Goal: Check status: Check status

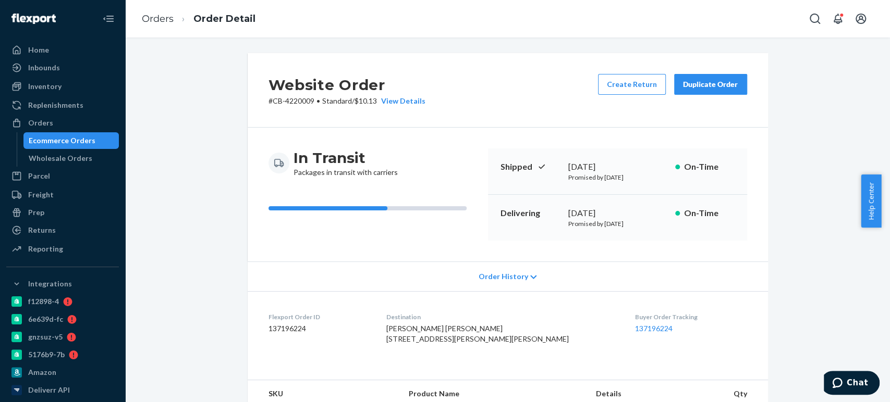
click at [50, 145] on div "Ecommerce Orders" at bounding box center [62, 141] width 67 height 10
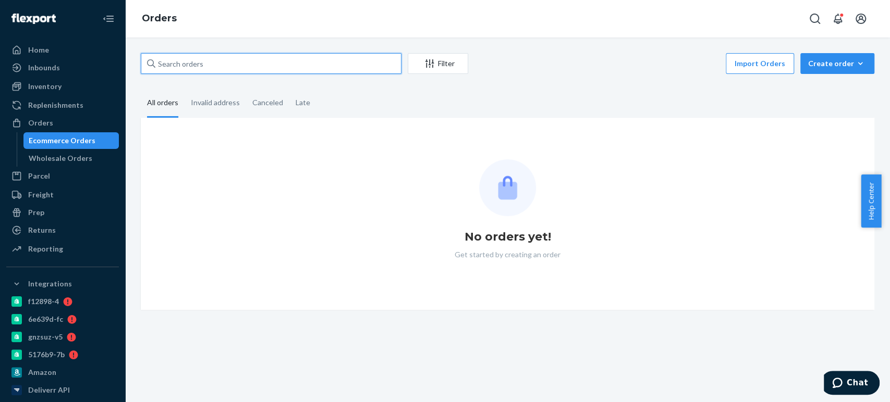
click at [178, 59] on input "text" at bounding box center [271, 63] width 261 height 21
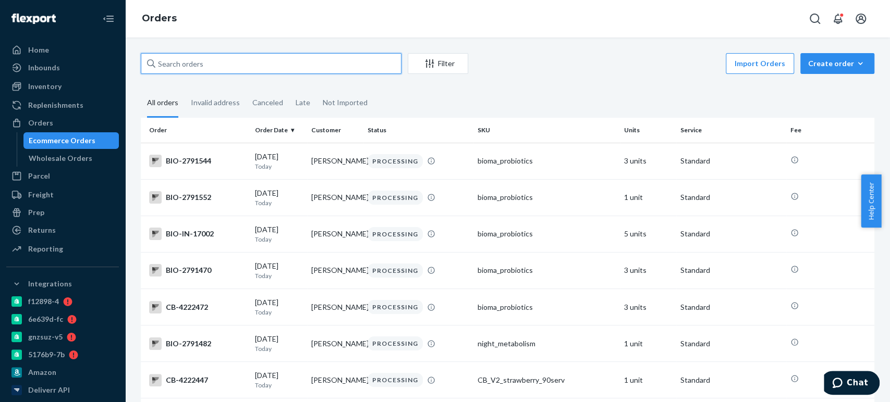
paste input "4216761"
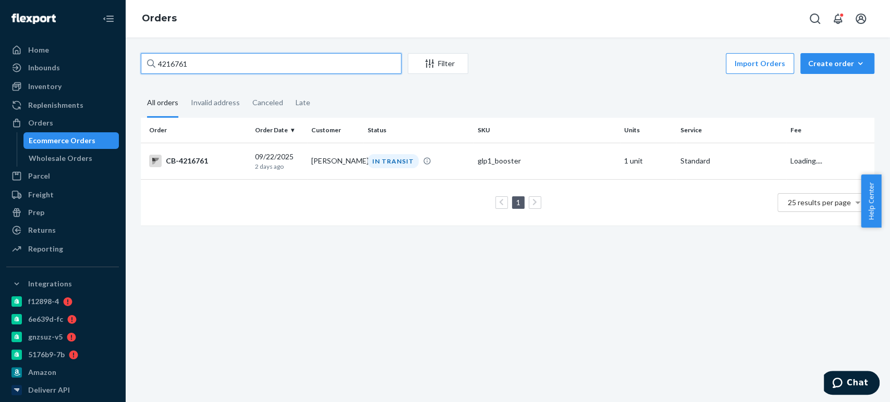
type input "4216761"
click at [402, 150] on td "IN TRANSIT" at bounding box center [418, 161] width 110 height 36
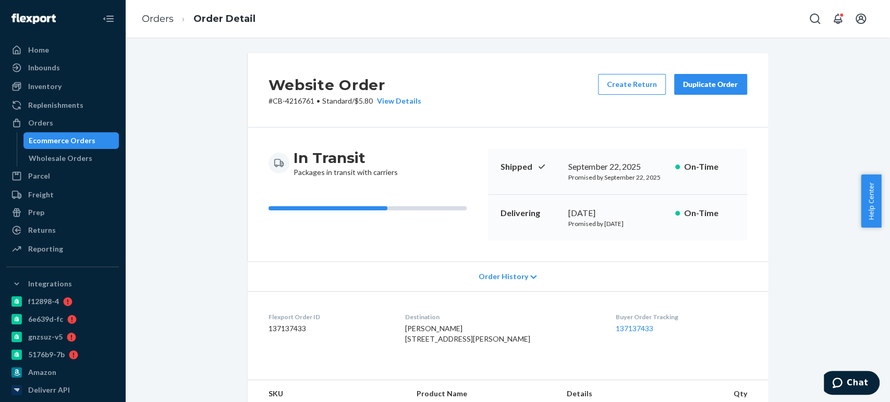
scroll to position [309, 0]
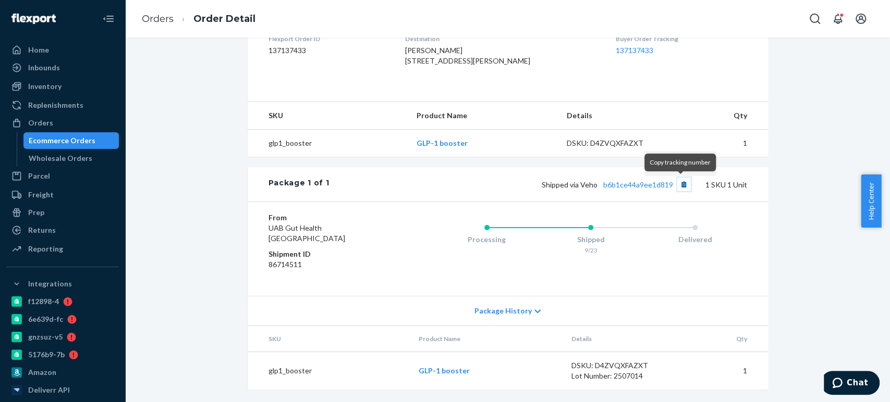
click at [680, 188] on button "Copy tracking number" at bounding box center [684, 185] width 14 height 14
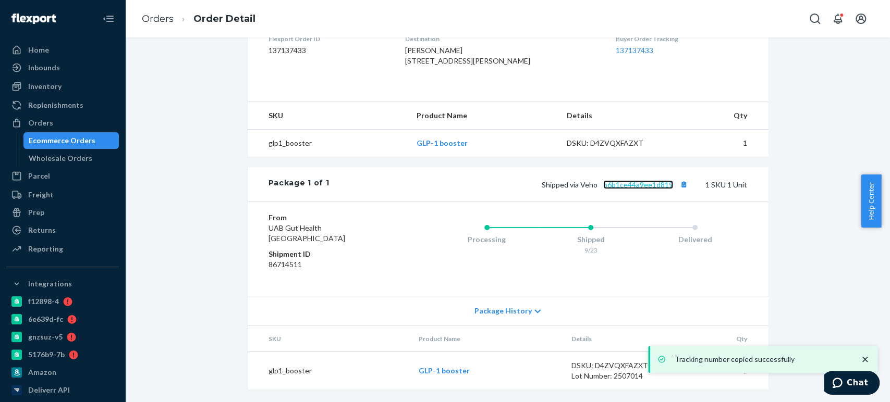
click at [634, 183] on link "b6b1ce44a9ee1d819" at bounding box center [638, 184] width 70 height 9
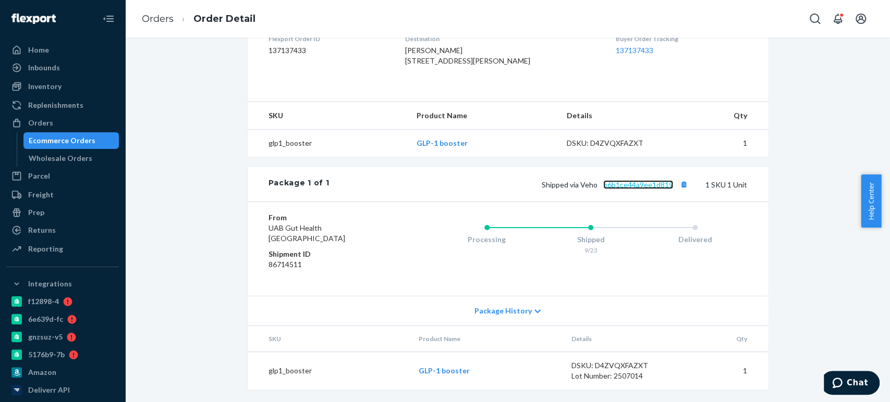
scroll to position [0, 0]
click at [175, 95] on div "Website Order # CB-4216761 • Standard / $5.80 View Details Create Return Duplic…" at bounding box center [507, 89] width 749 height 628
click at [31, 141] on div "Ecommerce Orders" at bounding box center [62, 141] width 67 height 10
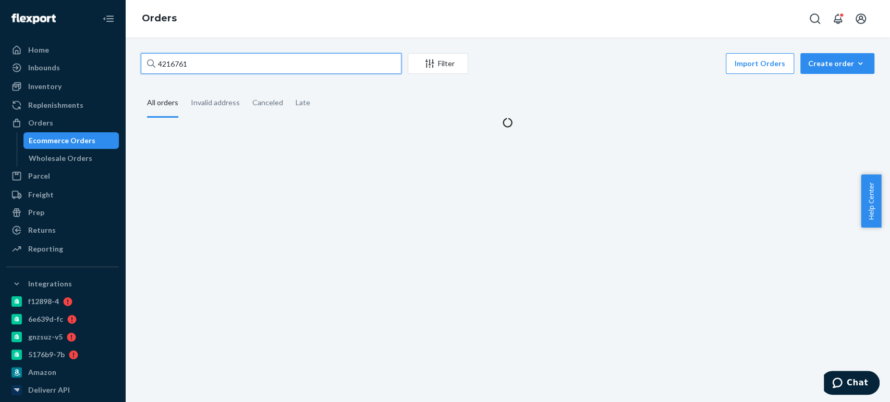
click at [193, 65] on input "4216761" at bounding box center [271, 63] width 261 height 21
paste input "190176"
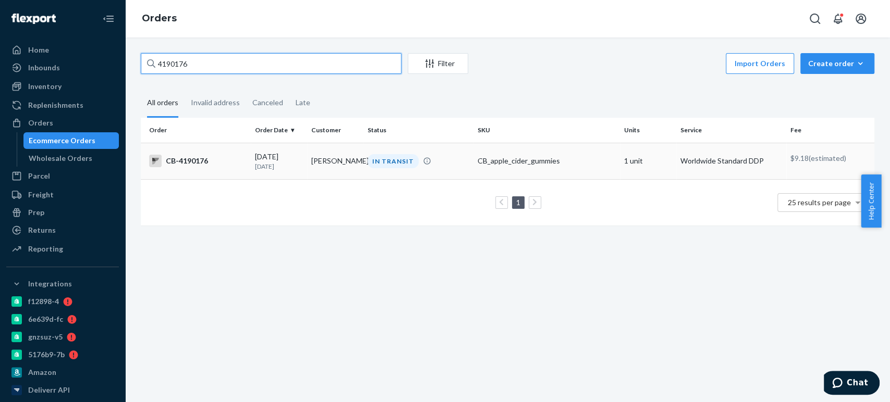
type input "4190176"
click at [310, 160] on td "[PERSON_NAME]" at bounding box center [335, 161] width 56 height 36
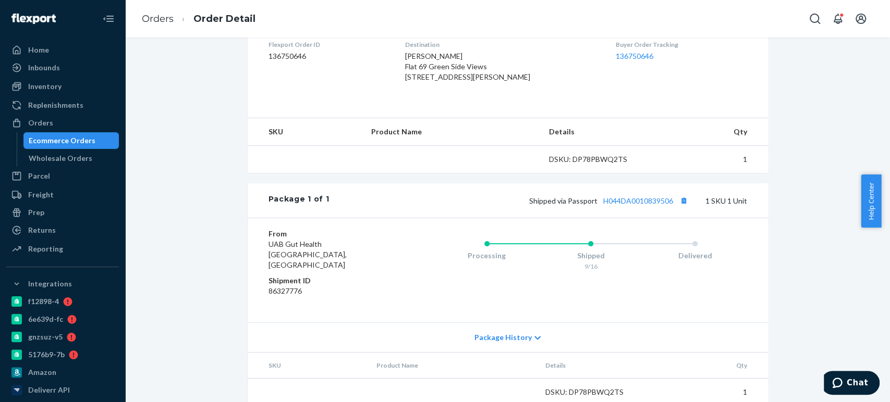
scroll to position [275, 0]
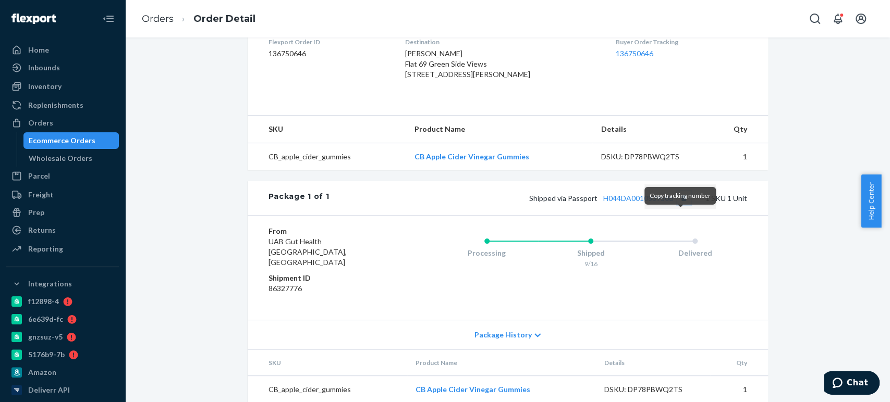
click at [679, 205] on button "Copy tracking number" at bounding box center [684, 198] width 14 height 14
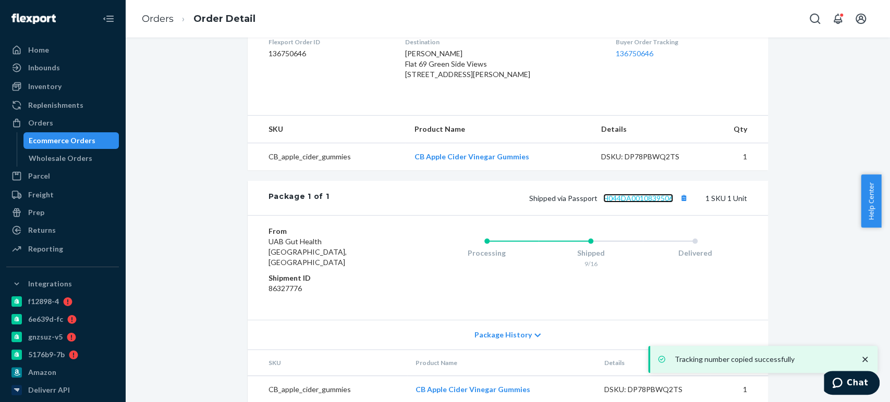
click at [630, 203] on link "H044DA0010839506" at bounding box center [638, 198] width 70 height 9
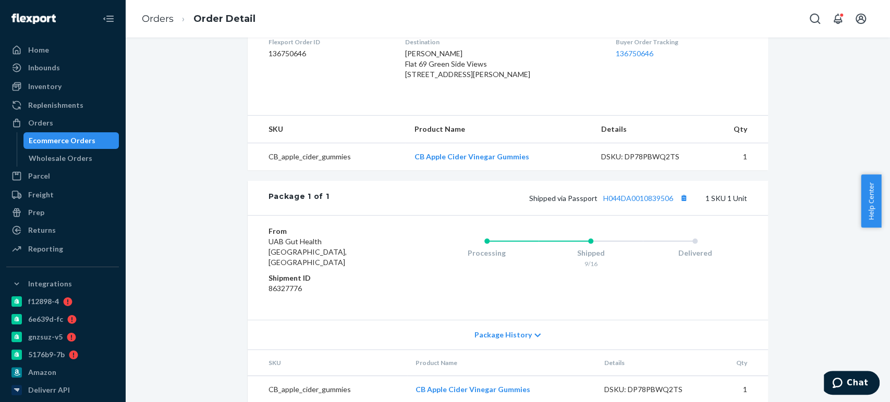
click at [40, 141] on div "Ecommerce Orders" at bounding box center [62, 141] width 67 height 10
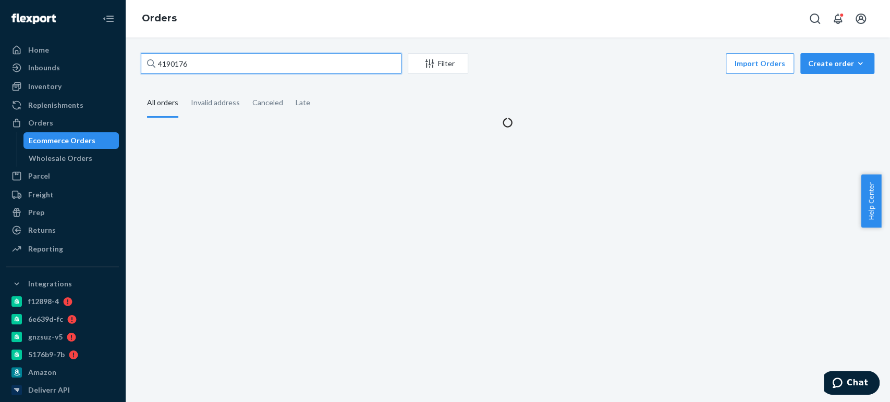
click at [171, 57] on input "4190176" at bounding box center [271, 63] width 261 height 21
paste input "222311"
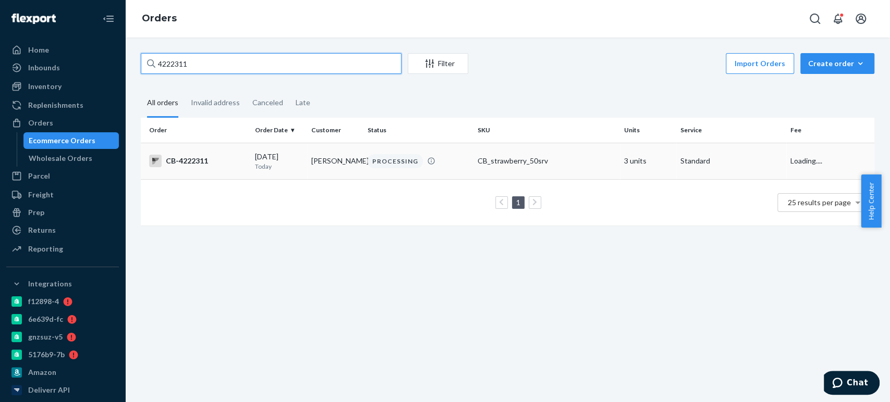
type input "4222311"
click at [266, 150] on td "[DATE] [DATE]" at bounding box center [279, 161] width 56 height 36
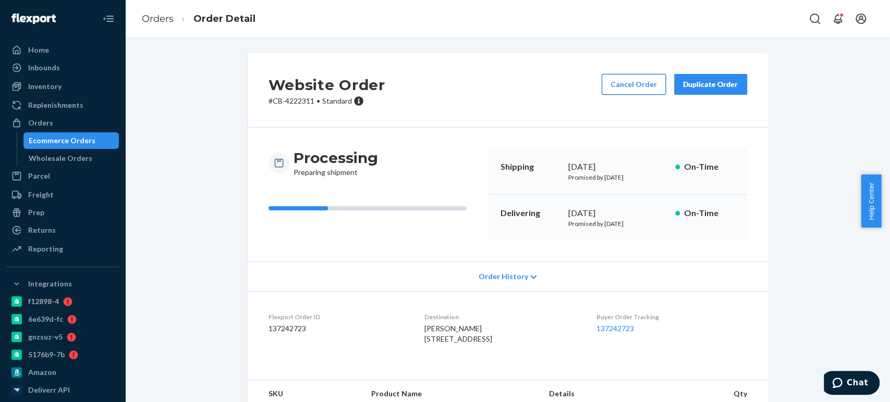
click at [629, 83] on button "Cancel Order" at bounding box center [633, 84] width 64 height 21
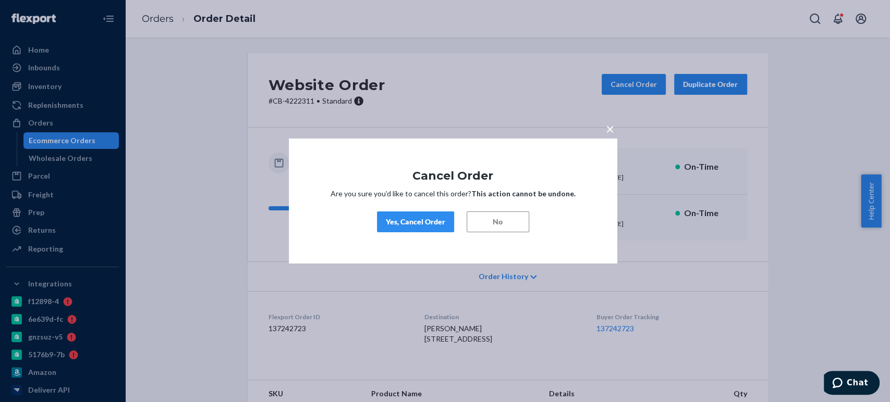
click at [416, 231] on button "Yes, Cancel Order" at bounding box center [415, 222] width 77 height 21
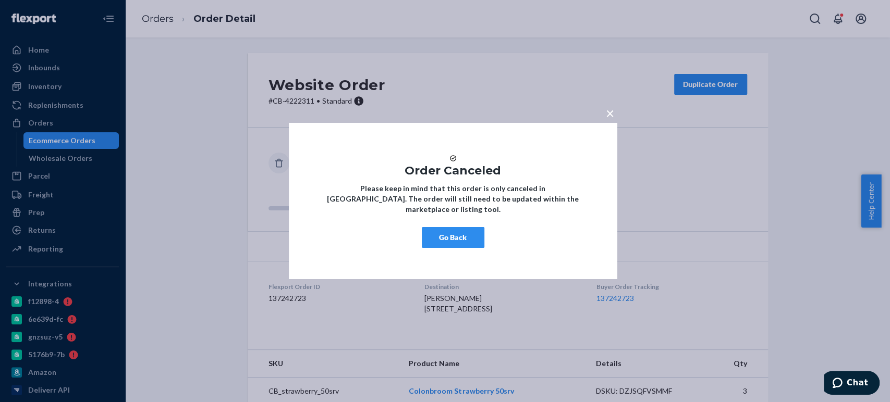
click at [456, 241] on button "Go Back" at bounding box center [453, 237] width 63 height 21
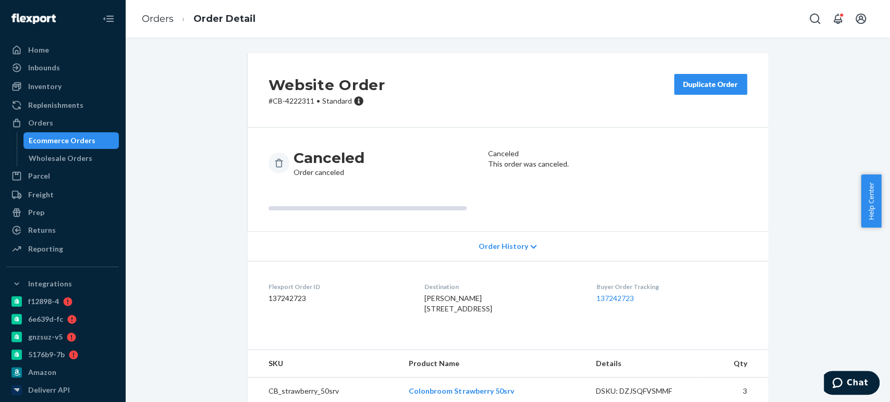
click at [44, 145] on div "Ecommerce Orders" at bounding box center [62, 141] width 67 height 10
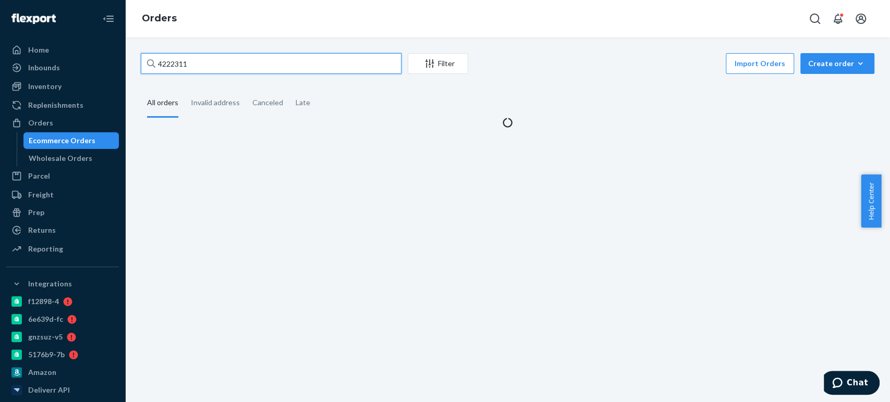
click at [214, 56] on input "4222311" at bounding box center [271, 63] width 261 height 21
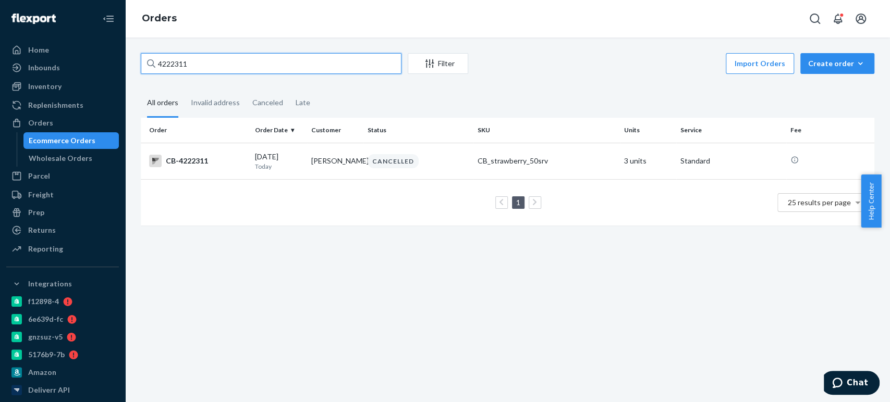
paste input "175050"
type input "4175050"
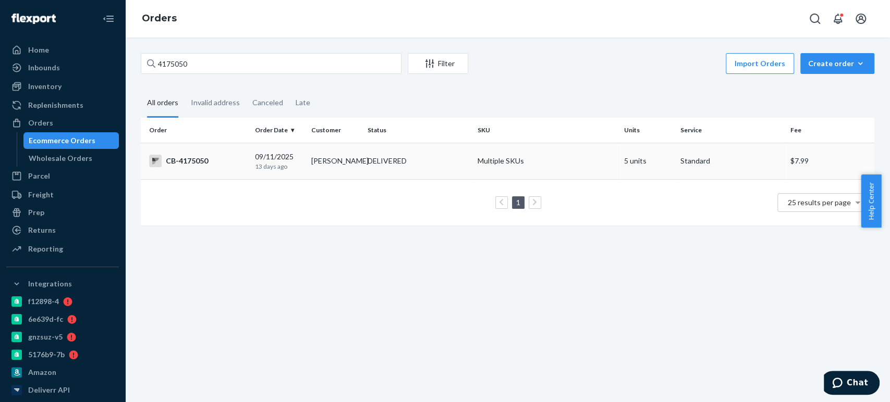
click at [332, 160] on td "[PERSON_NAME]" at bounding box center [335, 161] width 56 height 36
